Goal: Browse casually: Explore the website without a specific task or goal

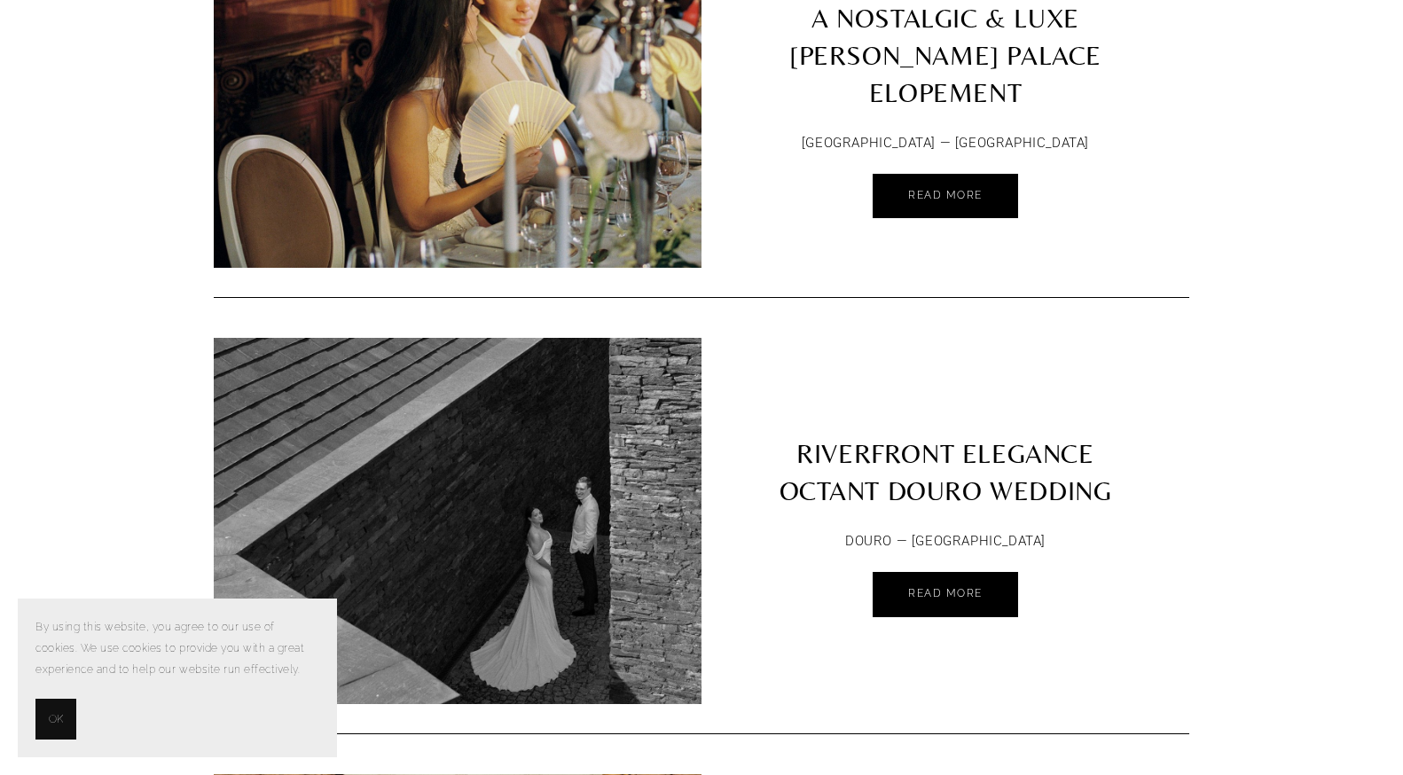
scroll to position [1545, 0]
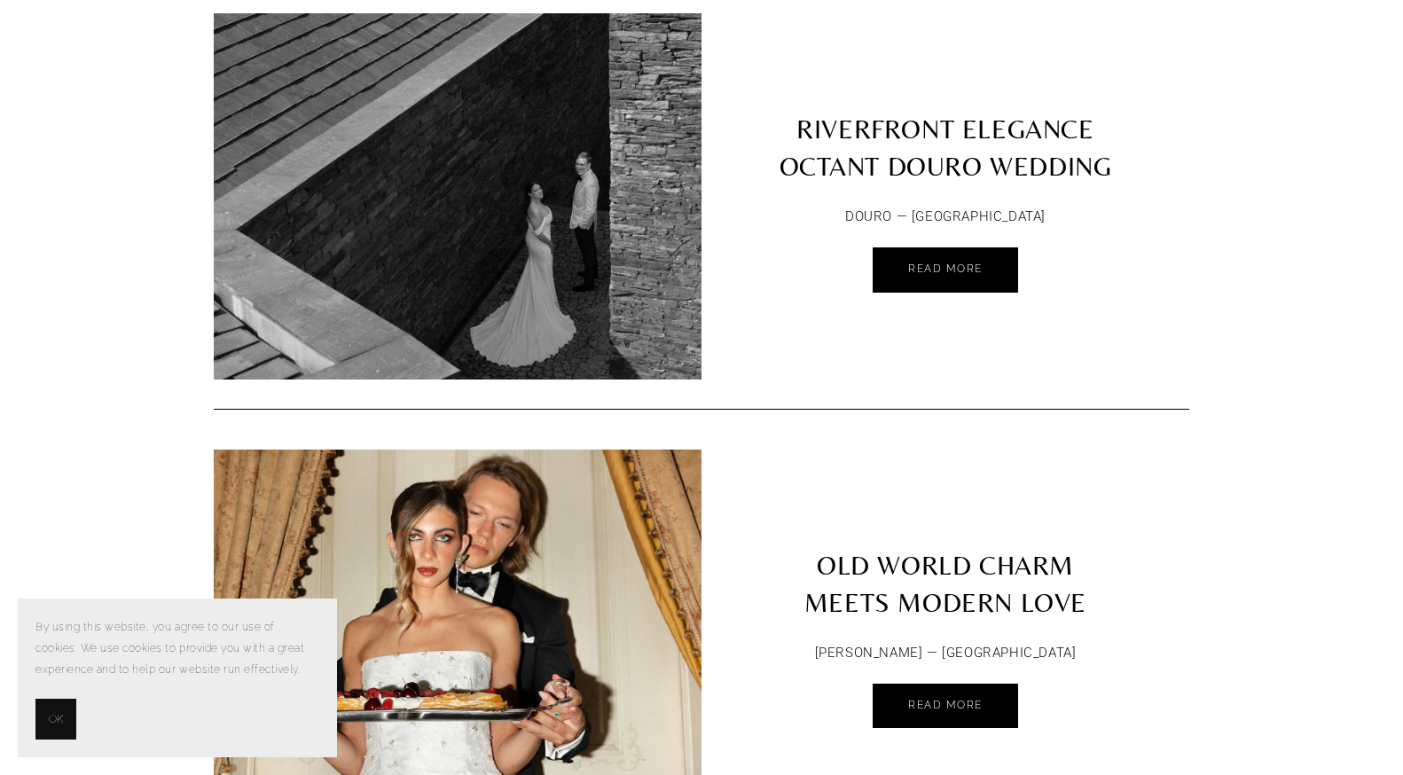
click at [50, 730] on button "OK" at bounding box center [55, 719] width 41 height 41
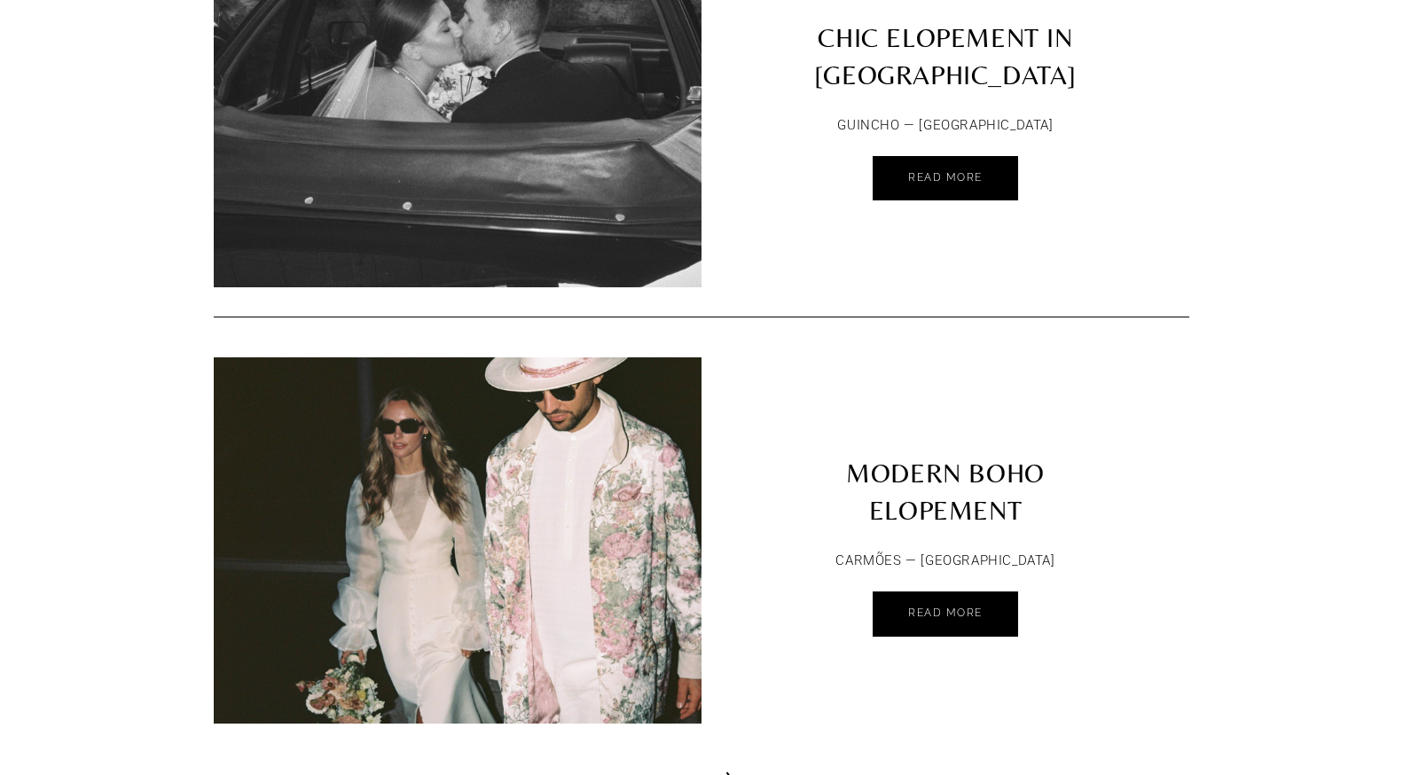
scroll to position [8357, 0]
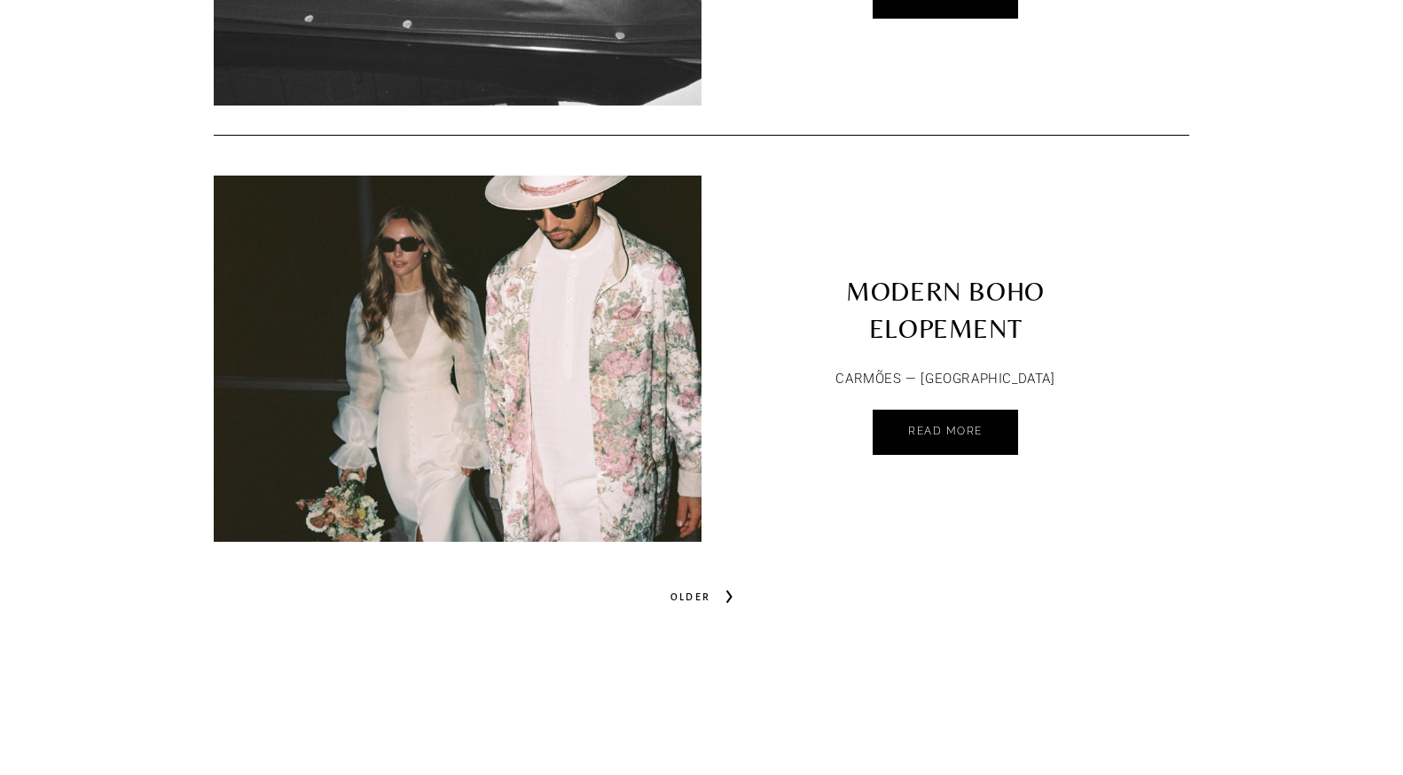
click at [710, 588] on span "Older" at bounding box center [690, 596] width 55 height 25
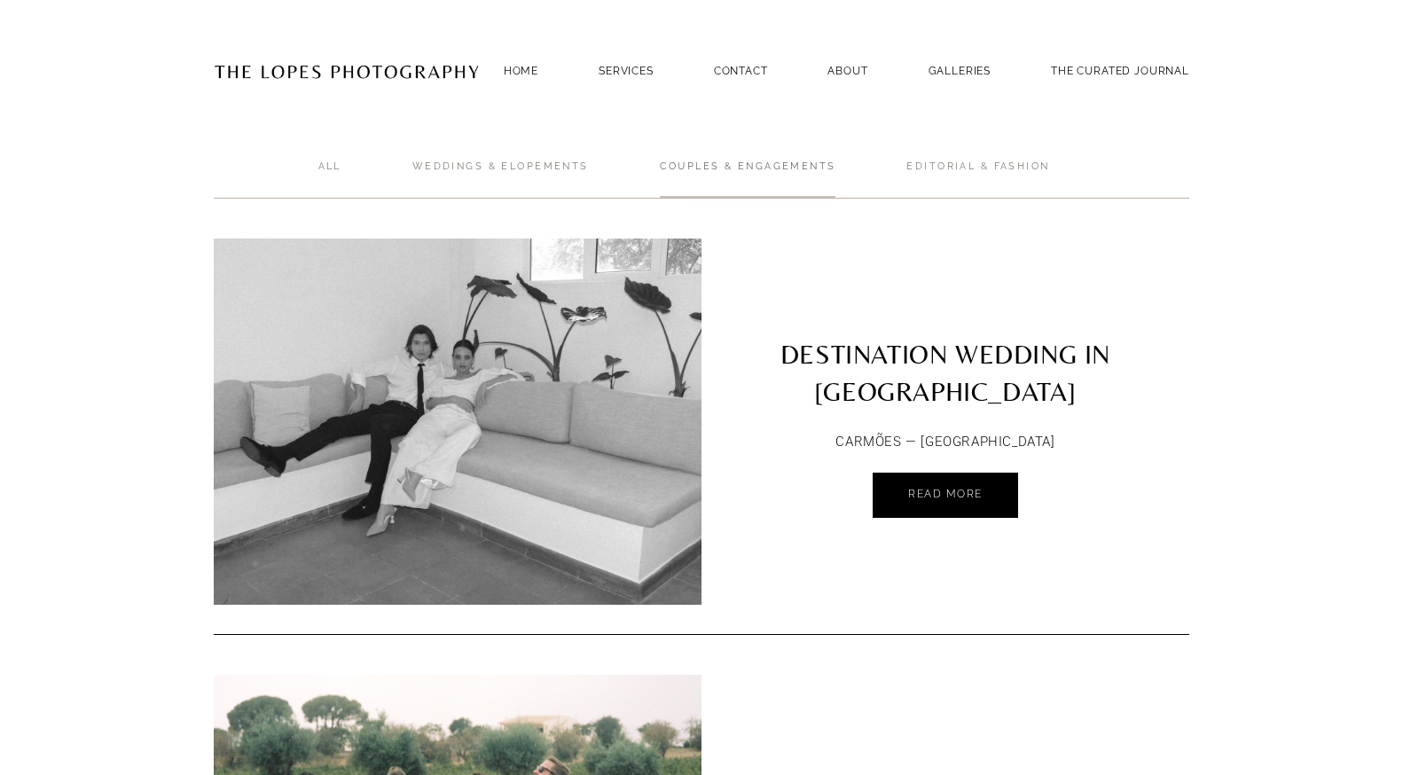
click at [741, 172] on link "Couples & ENGAGEMENTS" at bounding box center [748, 179] width 176 height 39
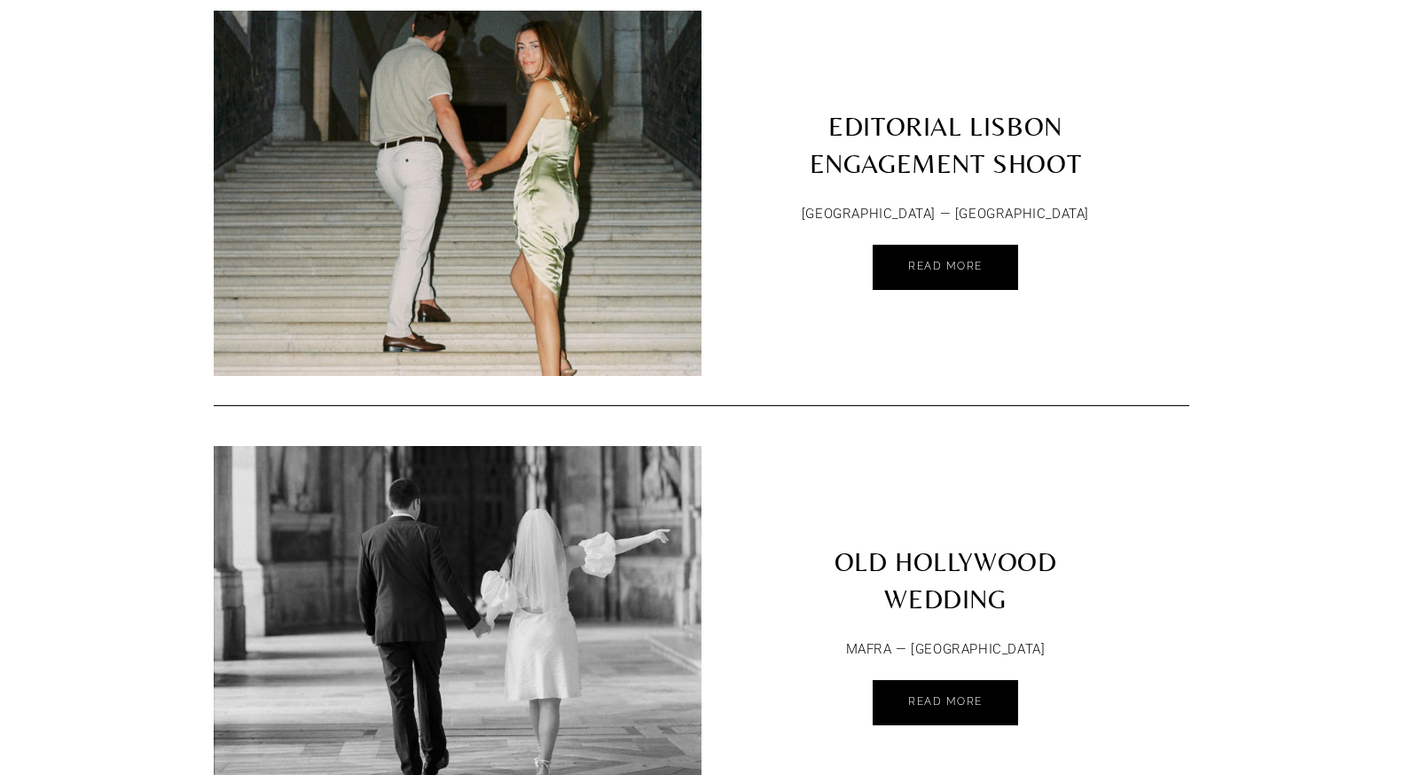
scroll to position [1586, 0]
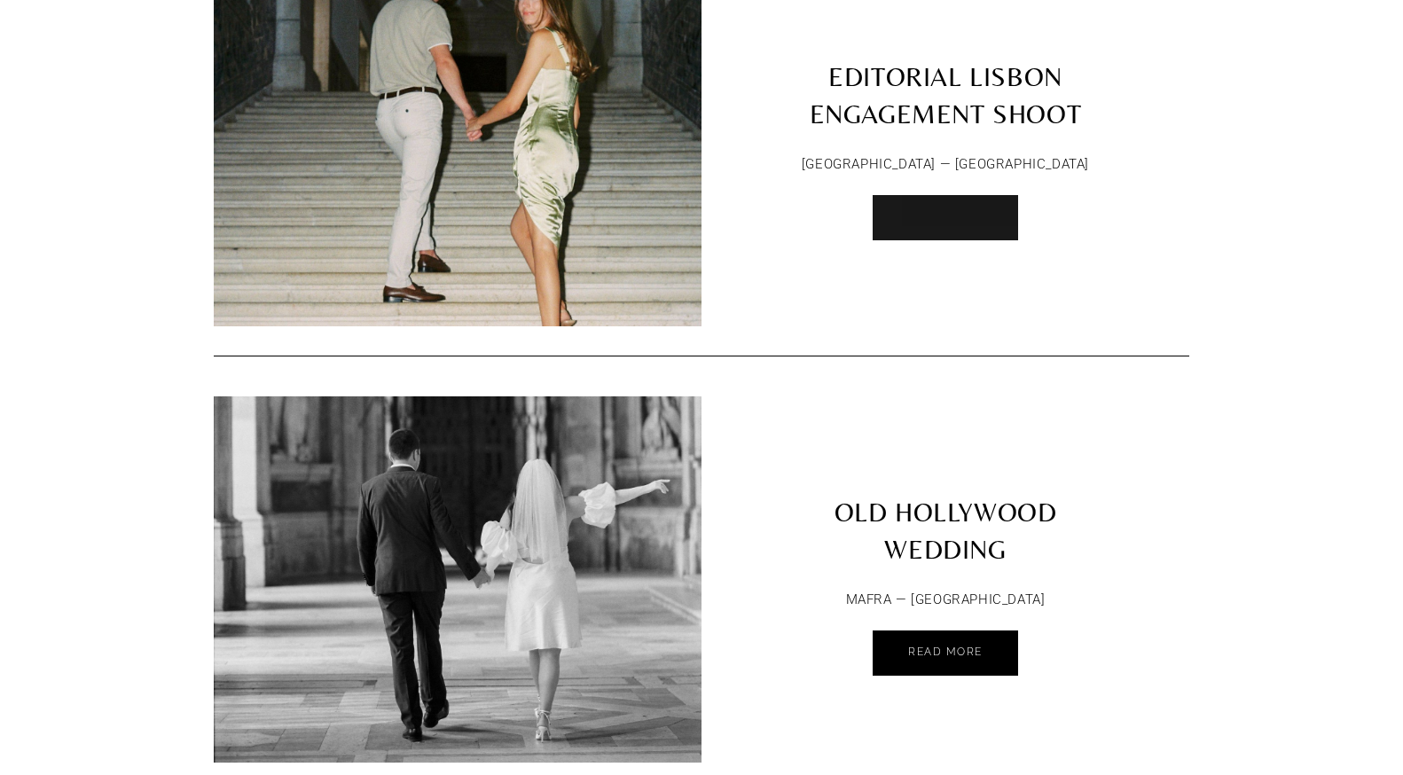
click at [919, 211] on span "Read More" at bounding box center [945, 216] width 75 height 12
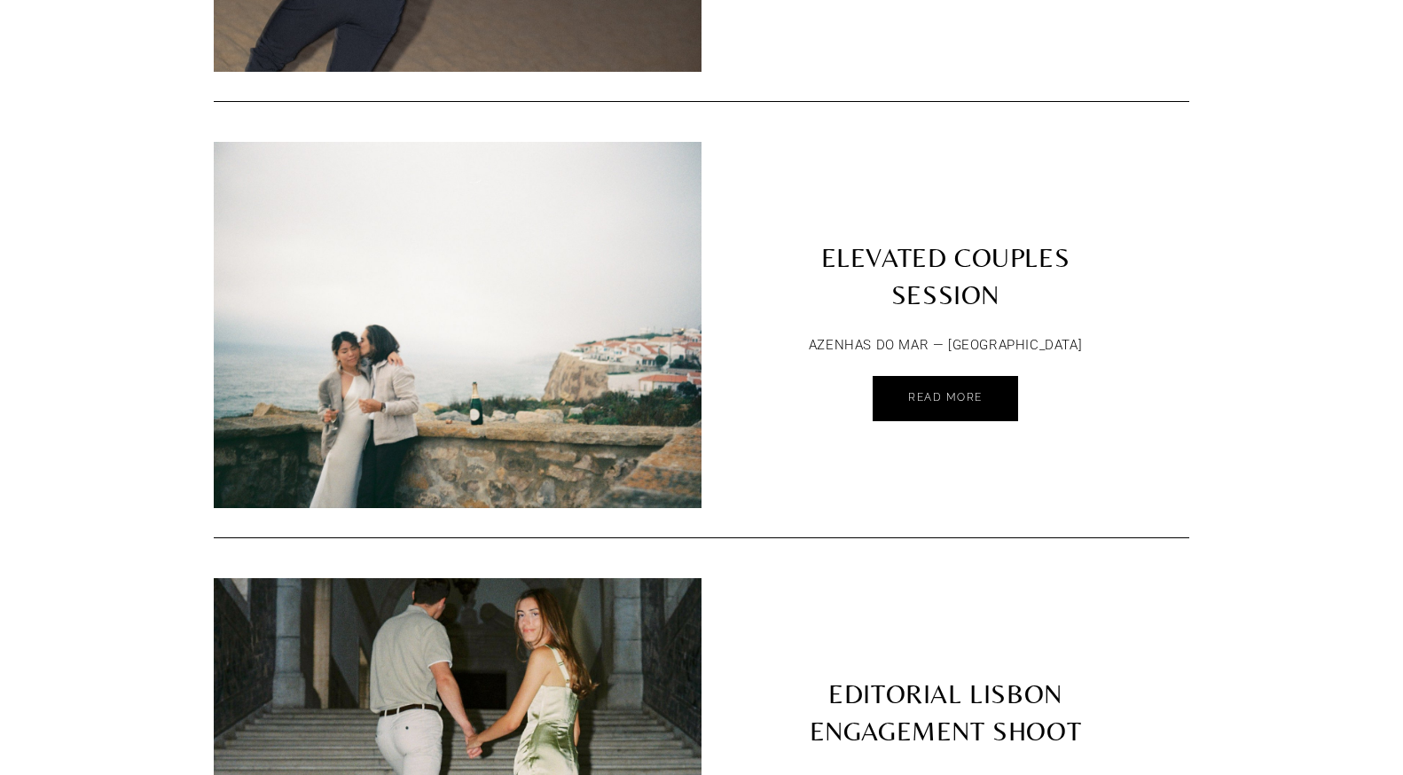
scroll to position [0, 0]
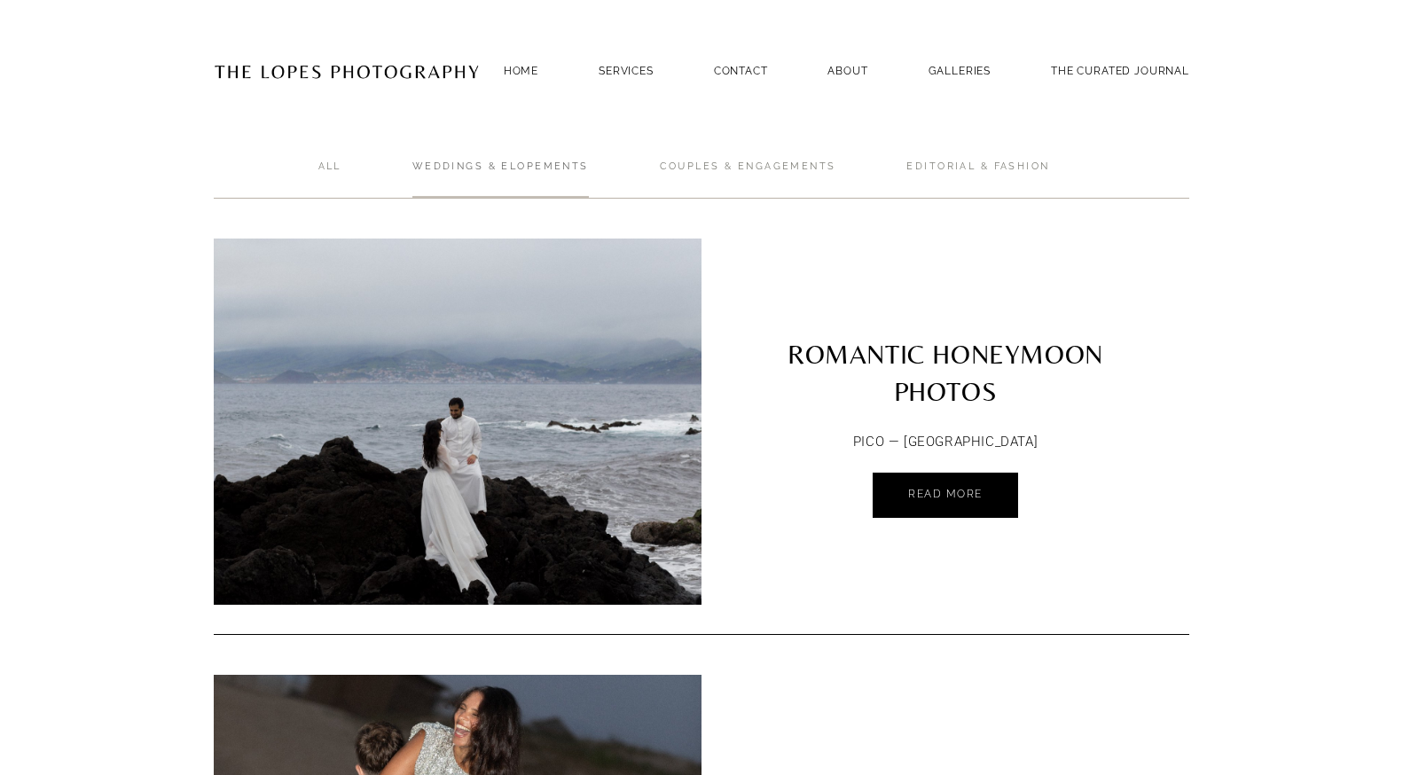
click at [565, 179] on link "Weddings & Elopements" at bounding box center [500, 179] width 176 height 39
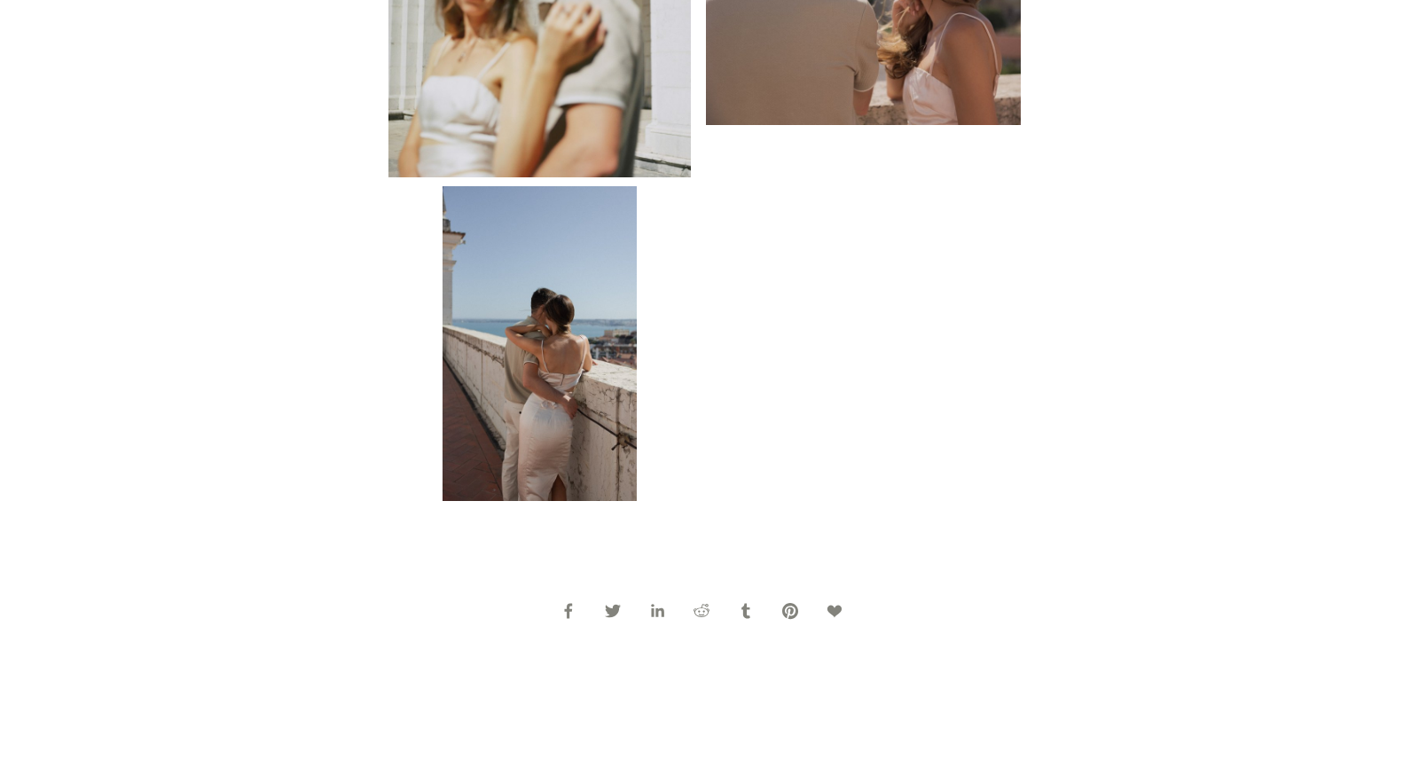
scroll to position [2851, 0]
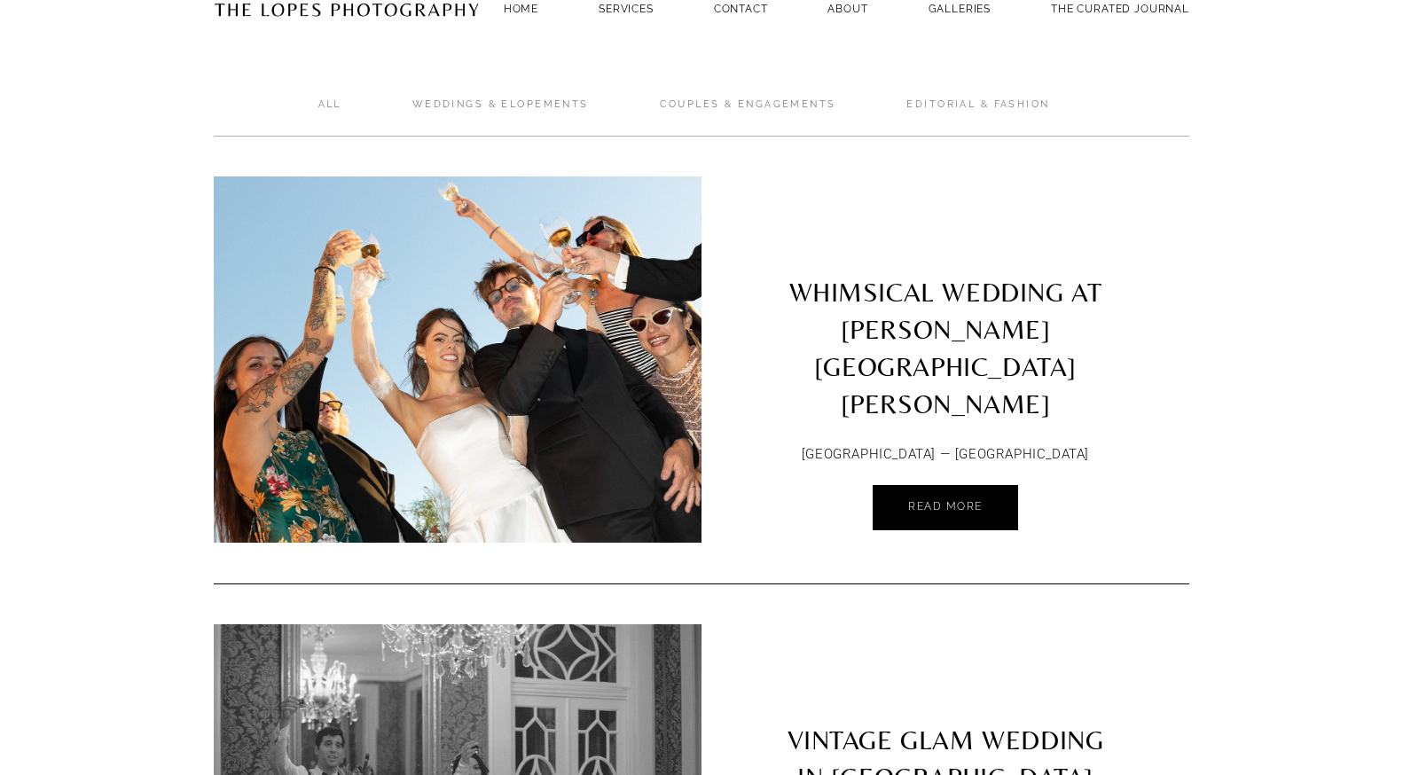
scroll to position [101, 0]
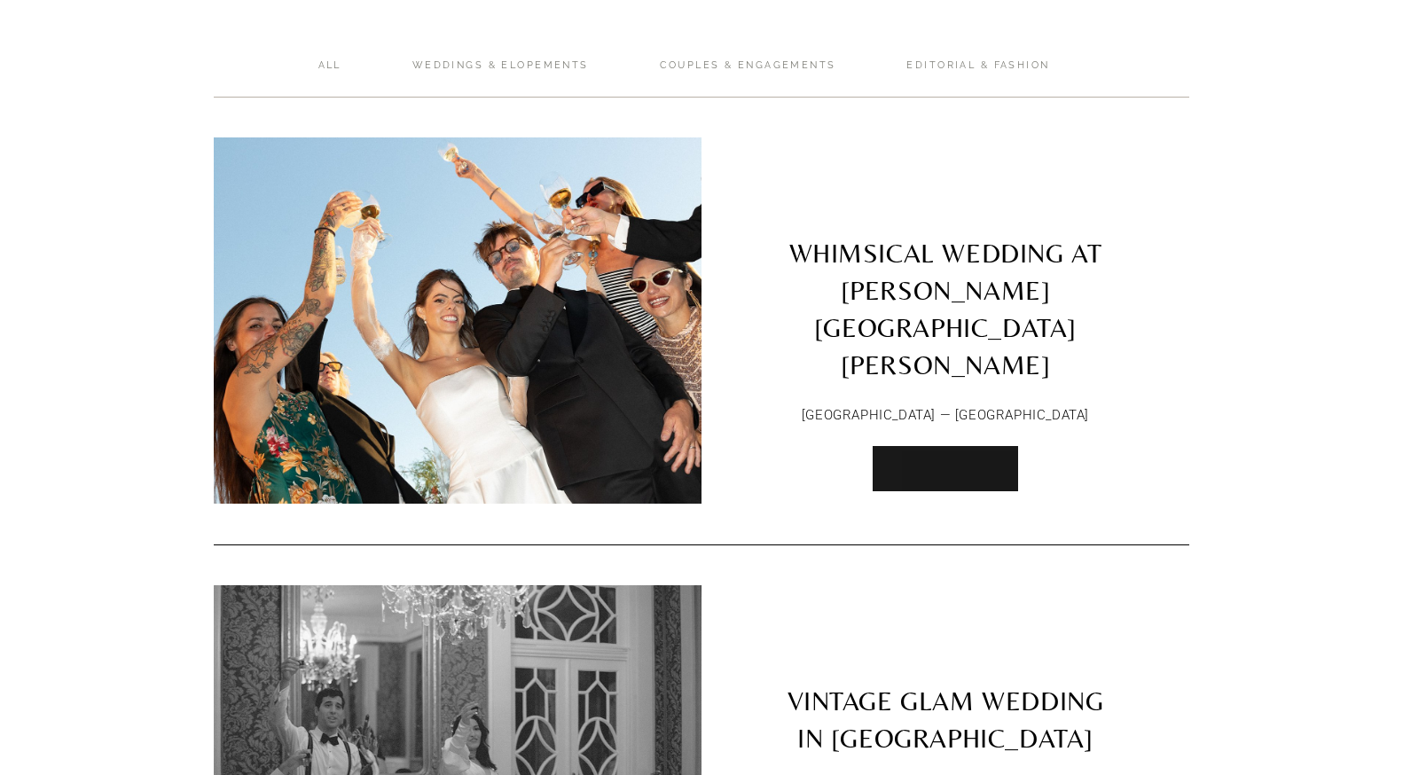
click at [953, 461] on span "Read More" at bounding box center [945, 467] width 75 height 12
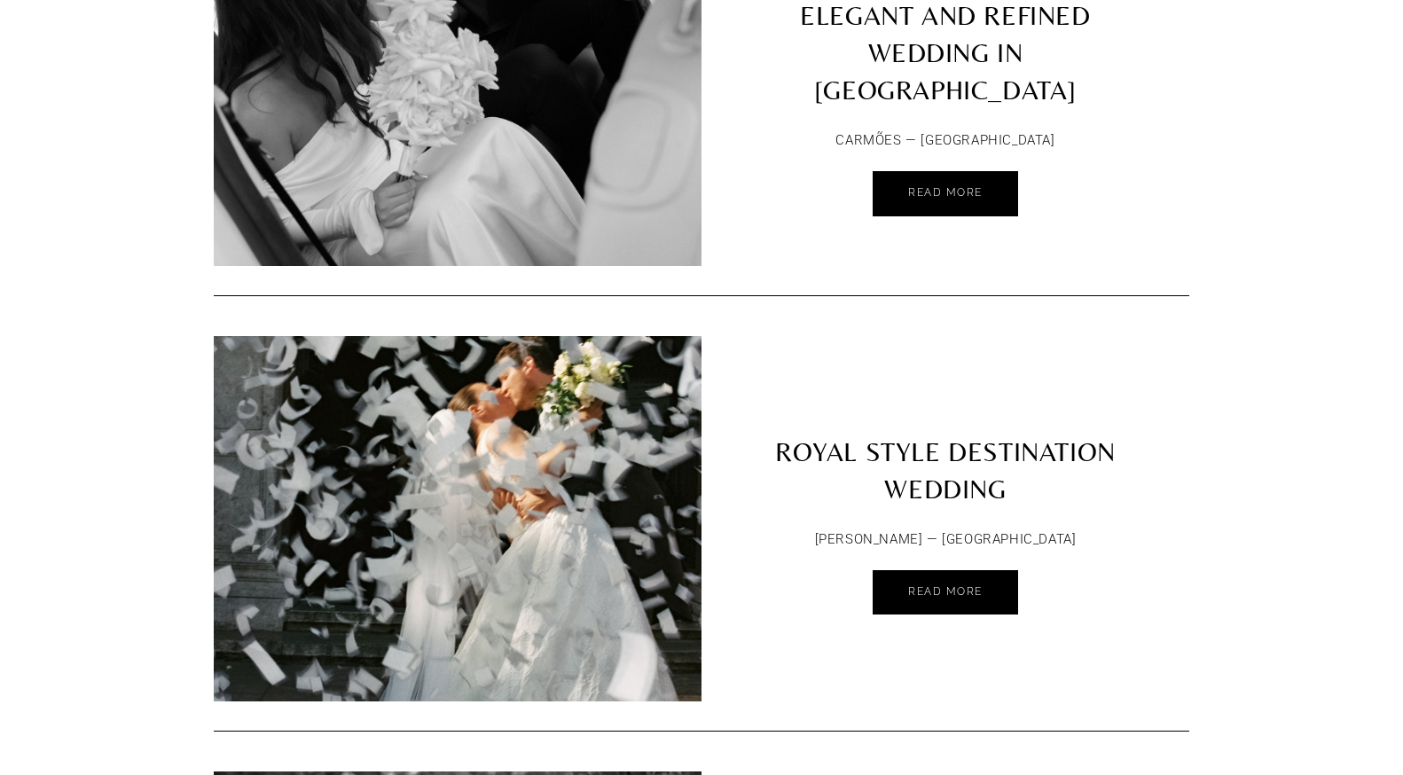
scroll to position [5077, 0]
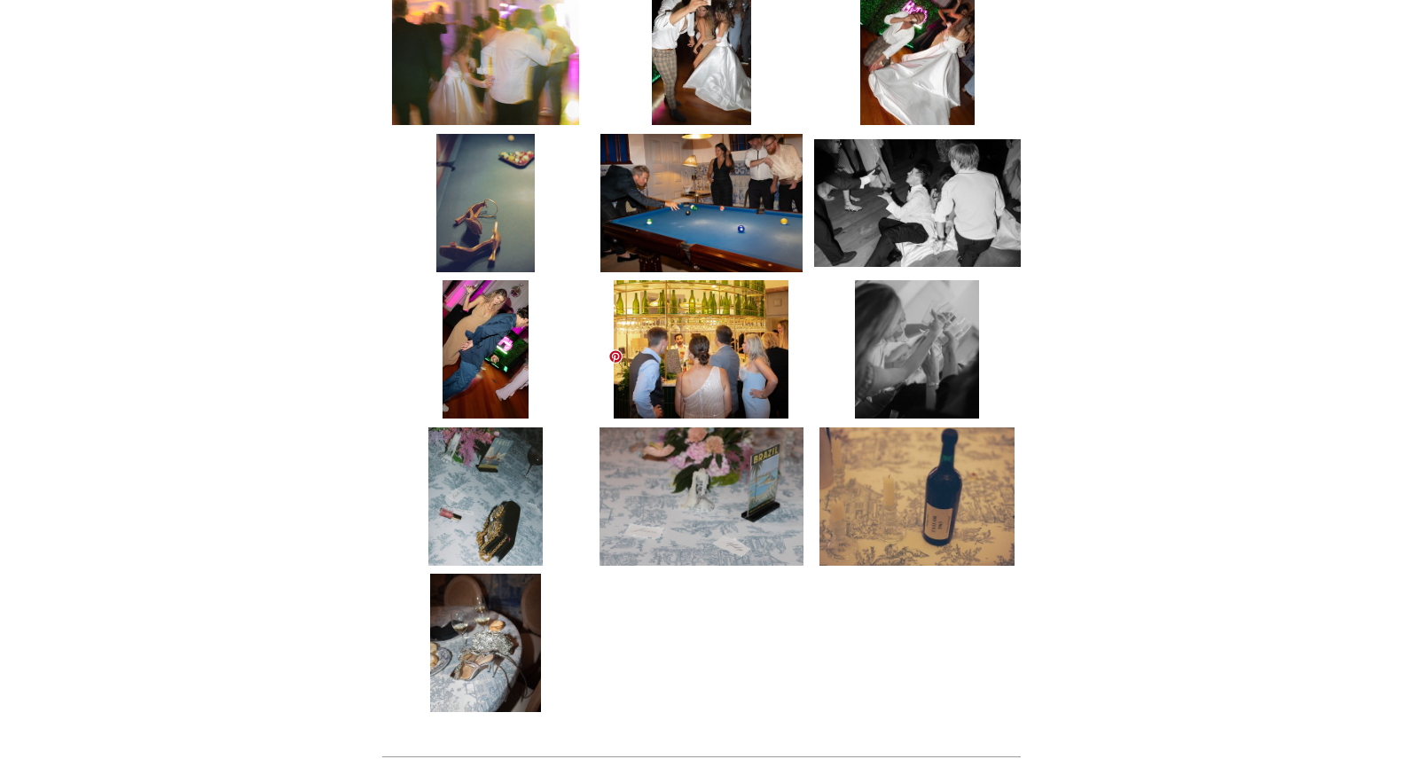
scroll to position [6859, 0]
